Goal: Task Accomplishment & Management: Use online tool/utility

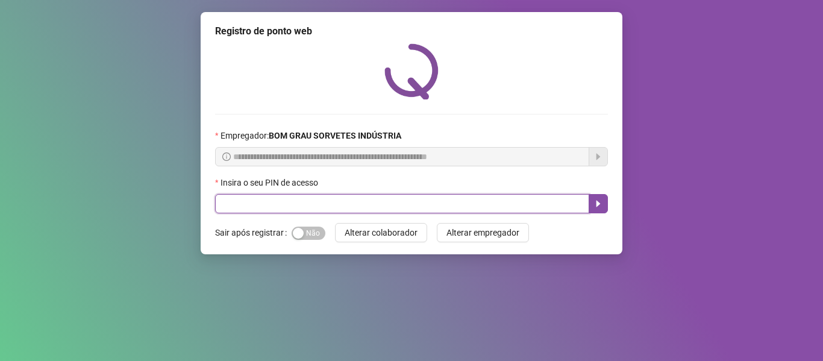
click at [337, 194] on input "text" at bounding box center [402, 203] width 374 height 19
type input "*****"
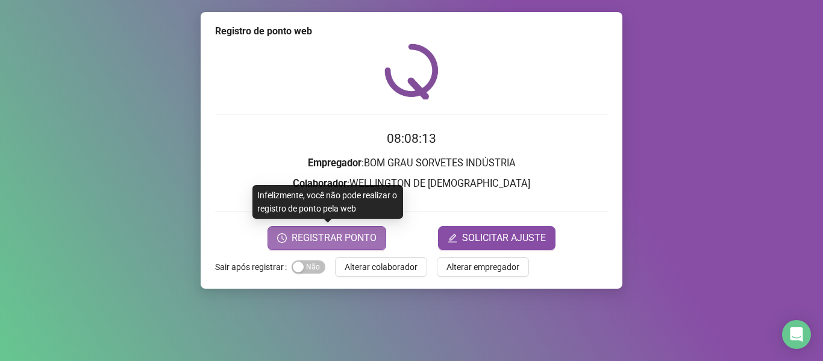
click at [310, 240] on span "REGISTRAR PONTO" at bounding box center [334, 238] width 85 height 14
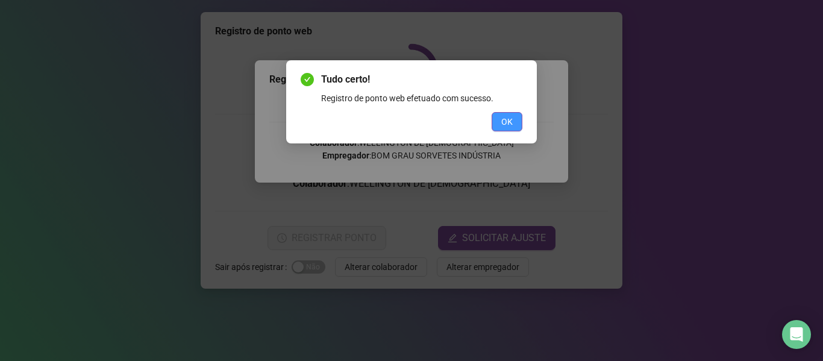
click at [510, 119] on span "OK" at bounding box center [506, 121] width 11 height 13
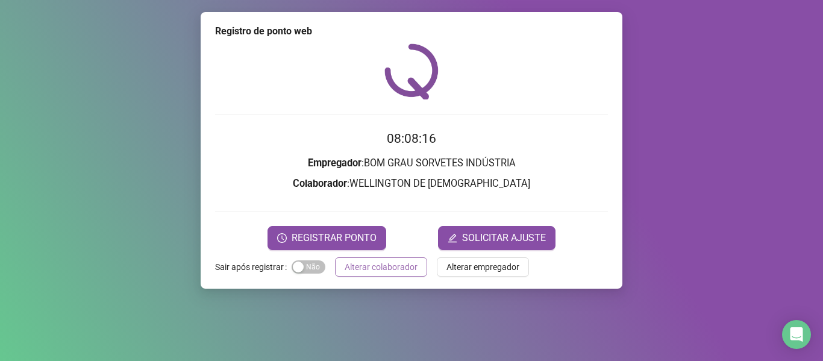
click at [389, 266] on span "Alterar colaborador" at bounding box center [381, 266] width 73 height 13
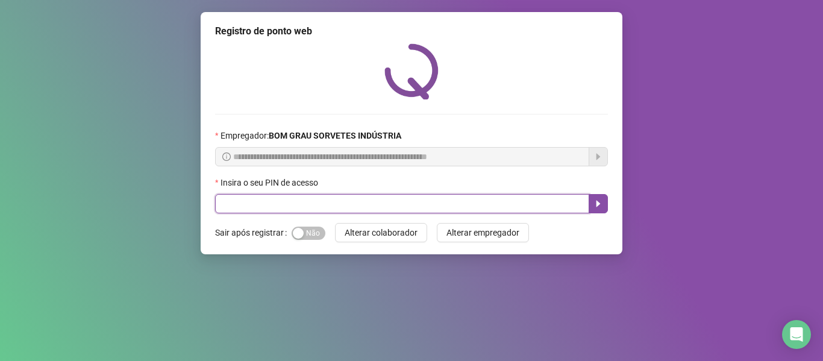
click at [301, 202] on input "text" at bounding box center [402, 203] width 374 height 19
type input "*****"
click at [597, 203] on icon "caret-right" at bounding box center [599, 204] width 4 height 7
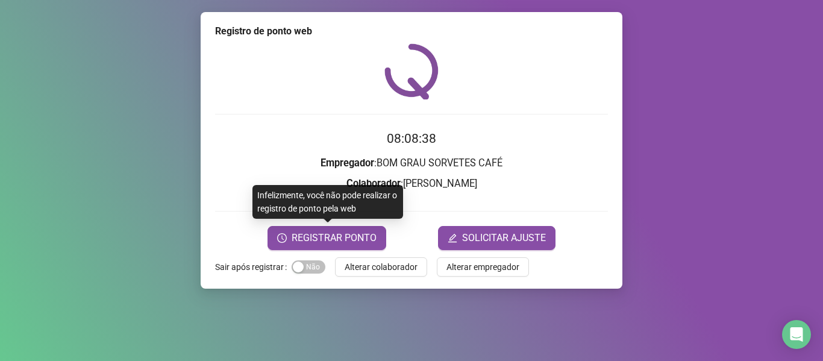
click at [347, 224] on form "08:08:38 Empregador : BOM GRAU SORVETES CAFÉ Colaborador : [PERSON_NAME] REGIST…" at bounding box center [411, 189] width 393 height 121
click at [352, 231] on span "REGISTRAR PONTO" at bounding box center [334, 238] width 85 height 14
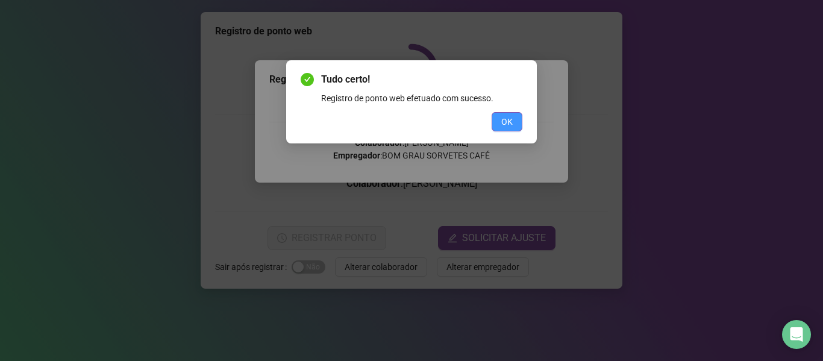
click at [497, 119] on button "OK" at bounding box center [507, 121] width 31 height 19
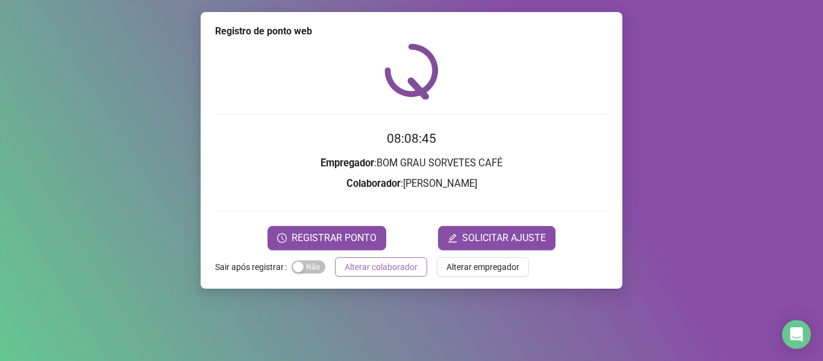
click at [379, 270] on span "Alterar colaborador" at bounding box center [381, 266] width 73 height 13
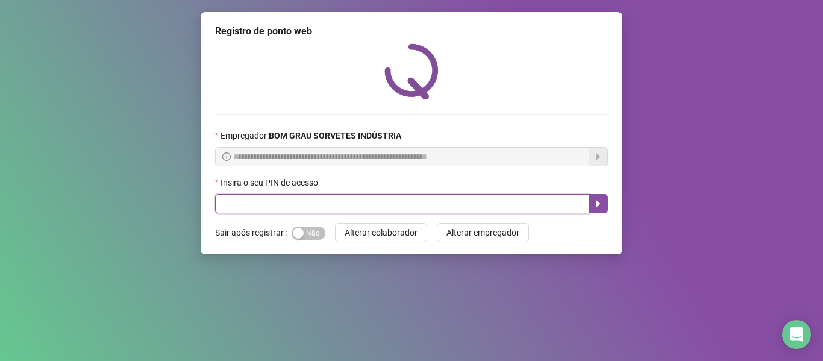
click at [345, 203] on input "text" at bounding box center [402, 203] width 374 height 19
type input "*****"
click at [595, 207] on icon "caret-right" at bounding box center [599, 204] width 10 height 10
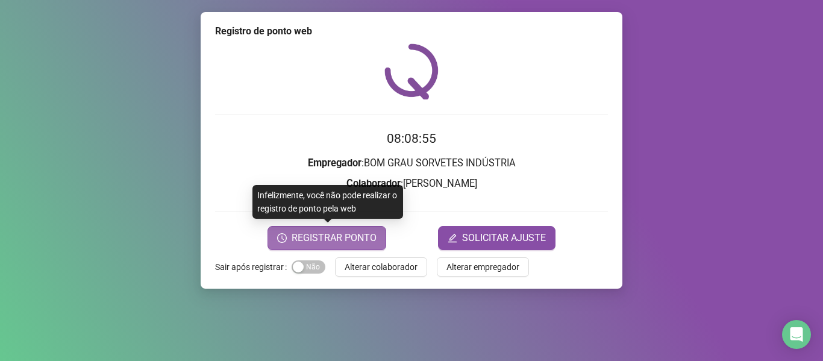
click at [371, 232] on span "REGISTRAR PONTO" at bounding box center [334, 238] width 85 height 14
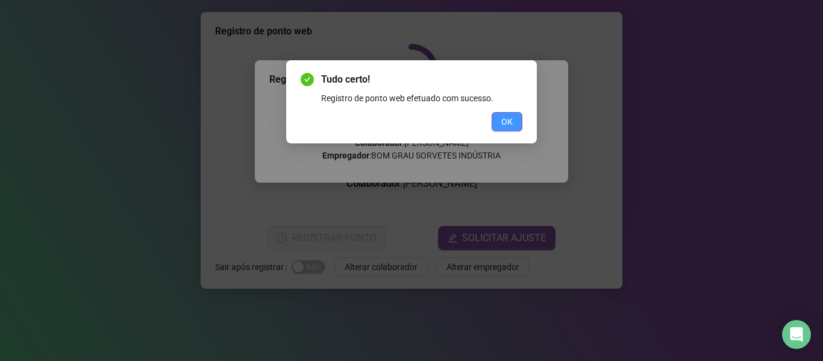
click at [506, 117] on span "OK" at bounding box center [506, 121] width 11 height 13
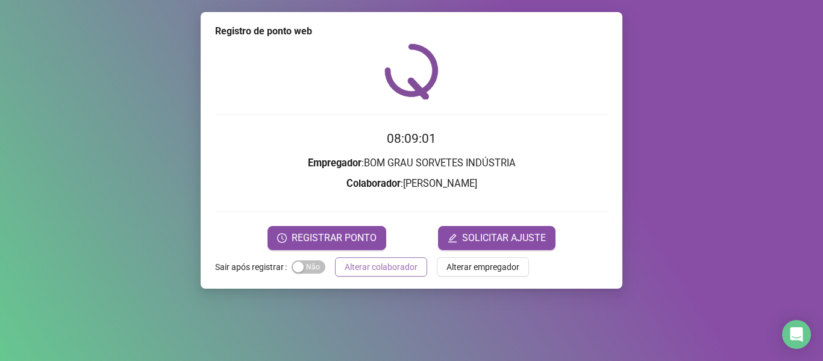
click at [372, 267] on span "Alterar colaborador" at bounding box center [381, 266] width 73 height 13
